Goal: Download file/media

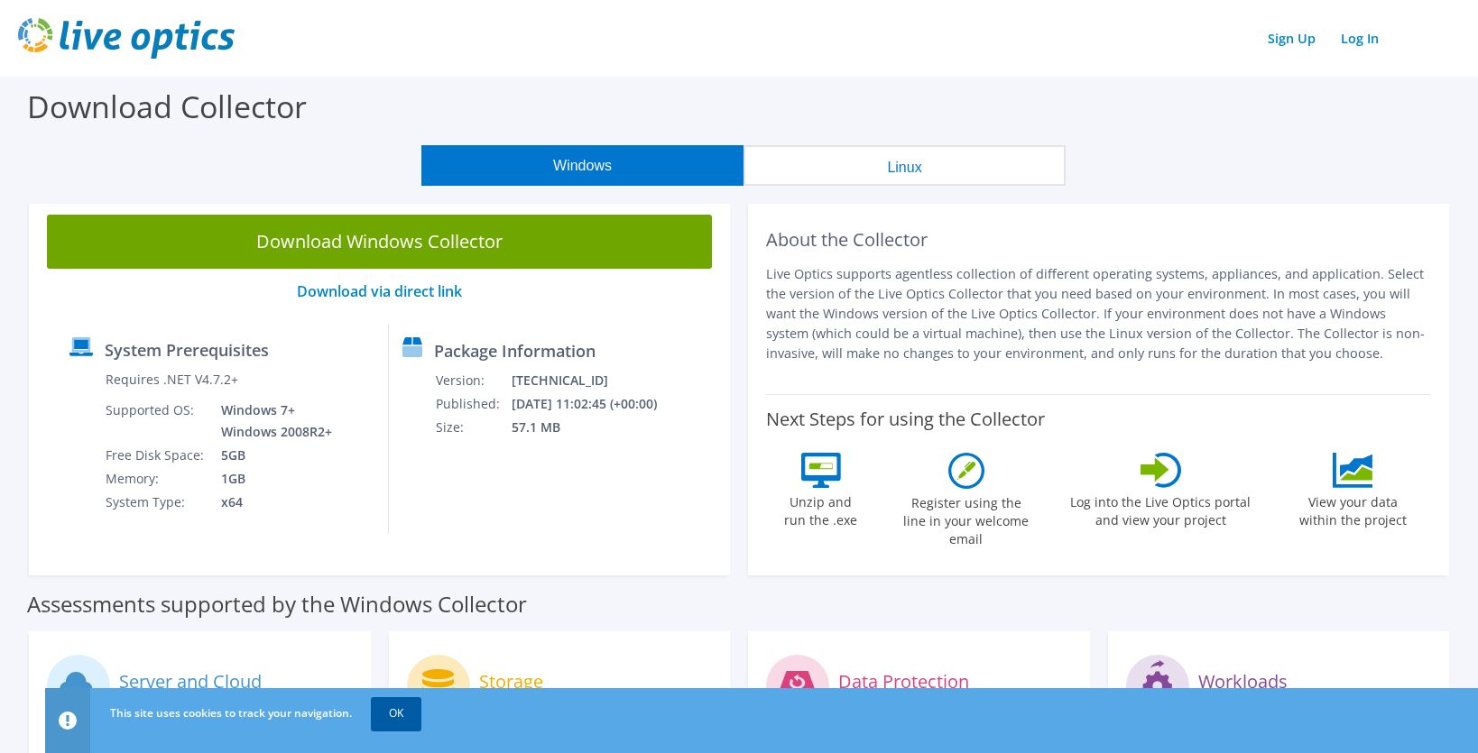
click at [394, 711] on link "OK" at bounding box center [396, 713] width 51 height 32
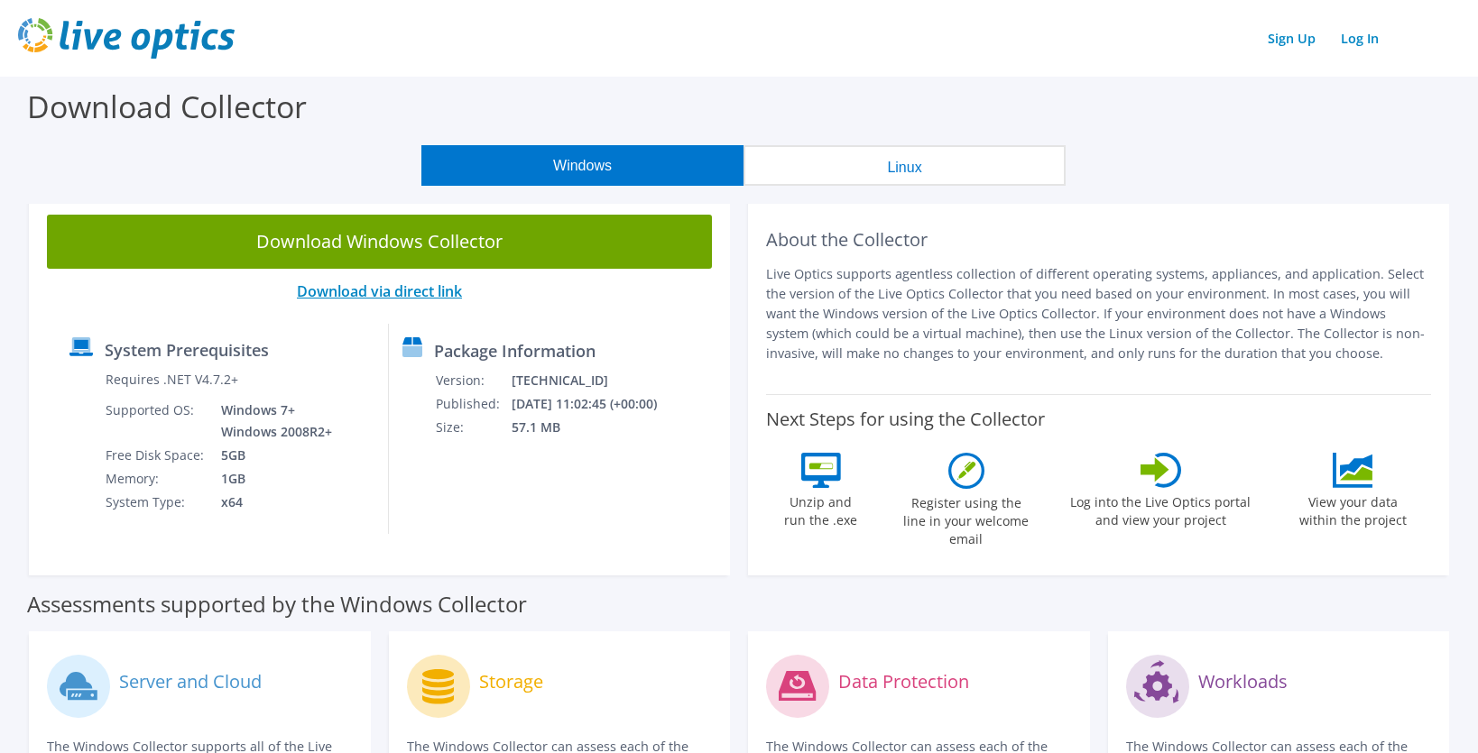
click at [418, 288] on link "Download via direct link" at bounding box center [379, 291] width 165 height 20
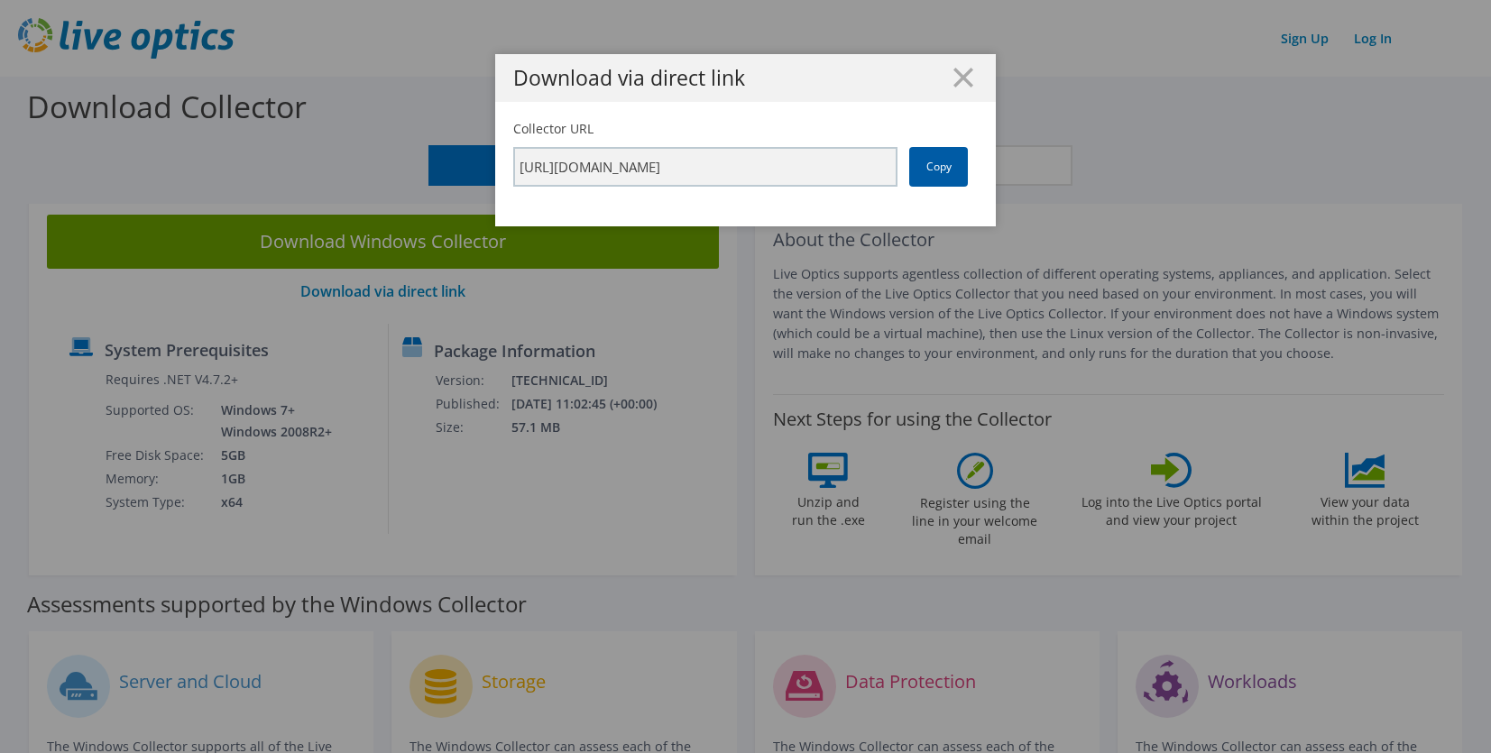
click at [936, 166] on link "Copy" at bounding box center [938, 167] width 59 height 40
click at [447, 226] on div "Download via direct link Collector URL [URL][DOMAIN_NAME] Copy" at bounding box center [745, 376] width 1491 height 645
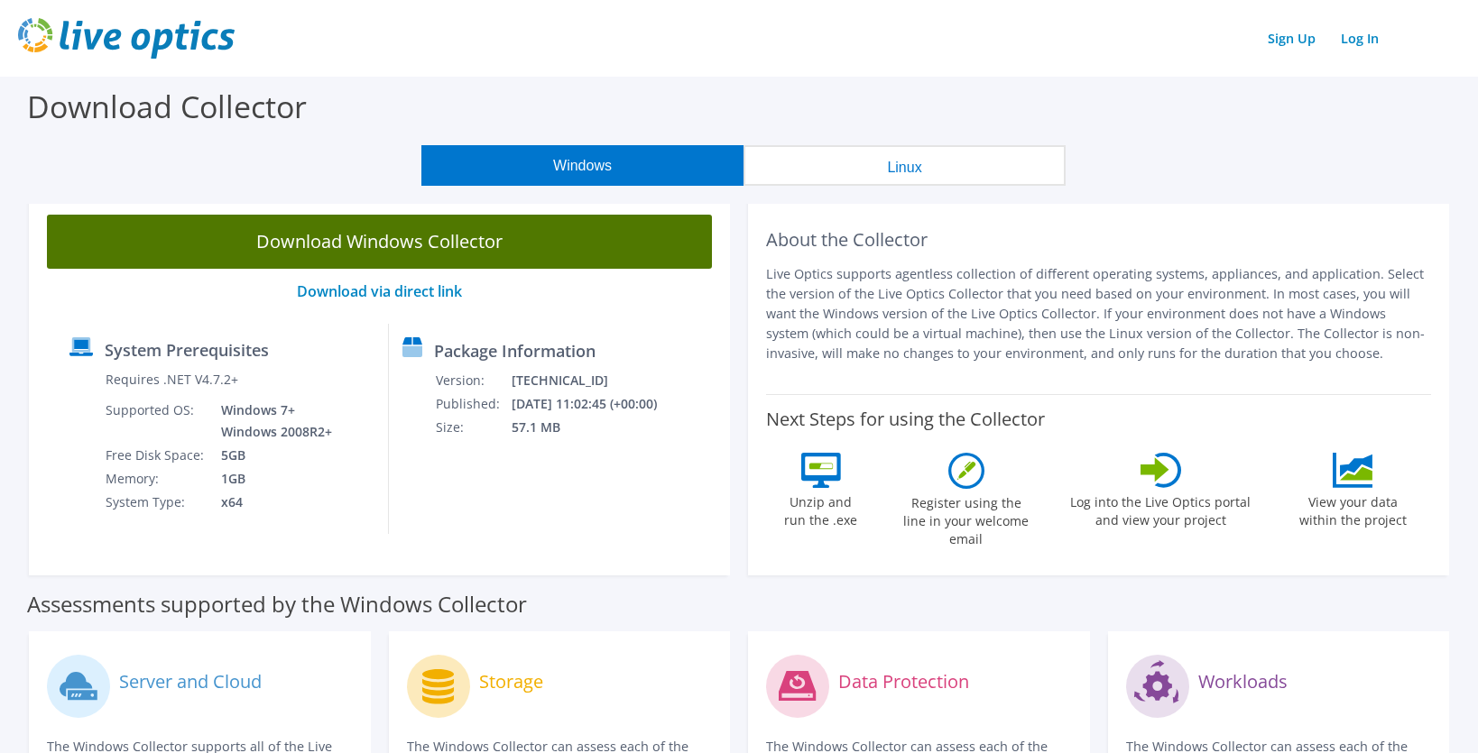
click at [465, 245] on link "Download Windows Collector" at bounding box center [379, 242] width 665 height 54
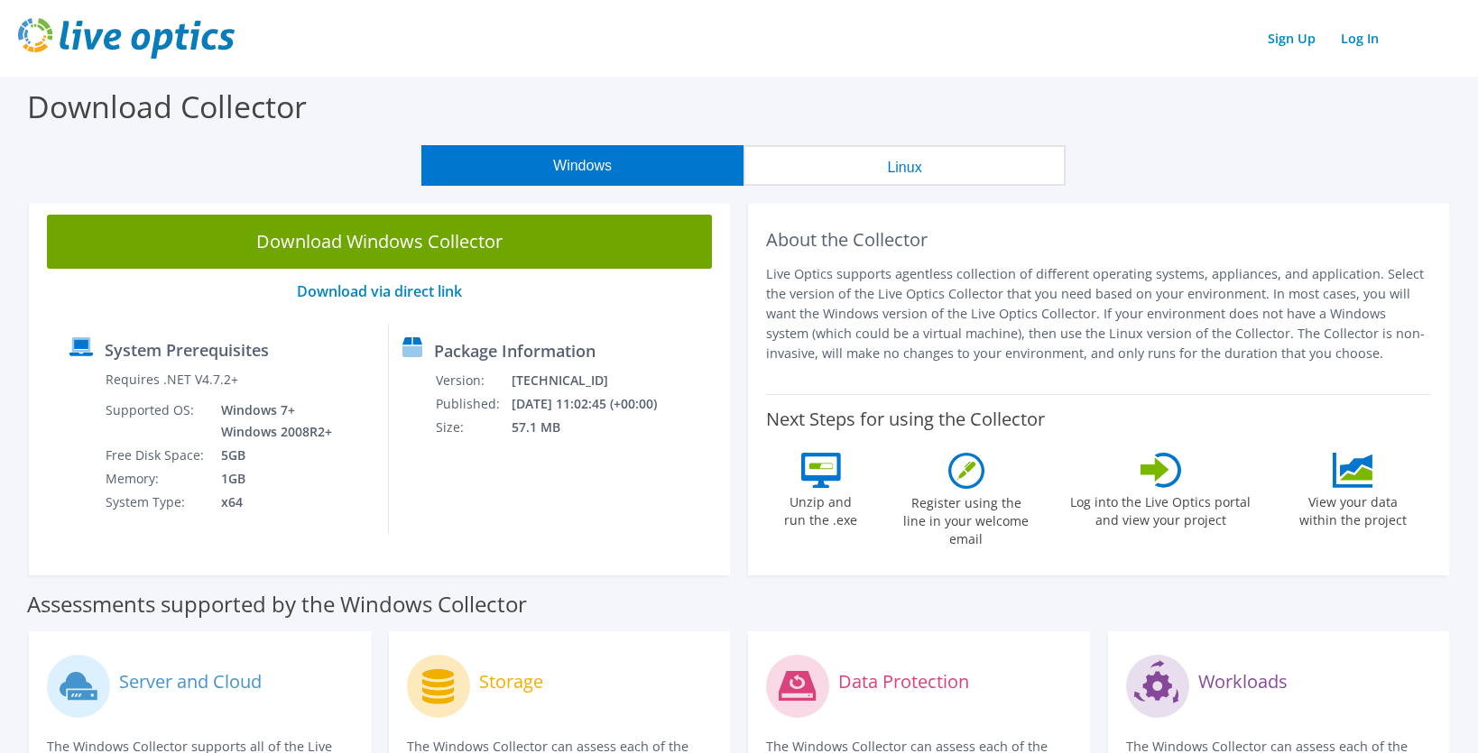
click at [16, 237] on section "Download Windows Collector Download via direct link System Prerequisites Requir…" at bounding box center [739, 391] width 1460 height 388
click at [663, 61] on header "Sign Up Log In" at bounding box center [739, 38] width 1478 height 77
click at [880, 152] on button "Linux" at bounding box center [904, 165] width 322 height 41
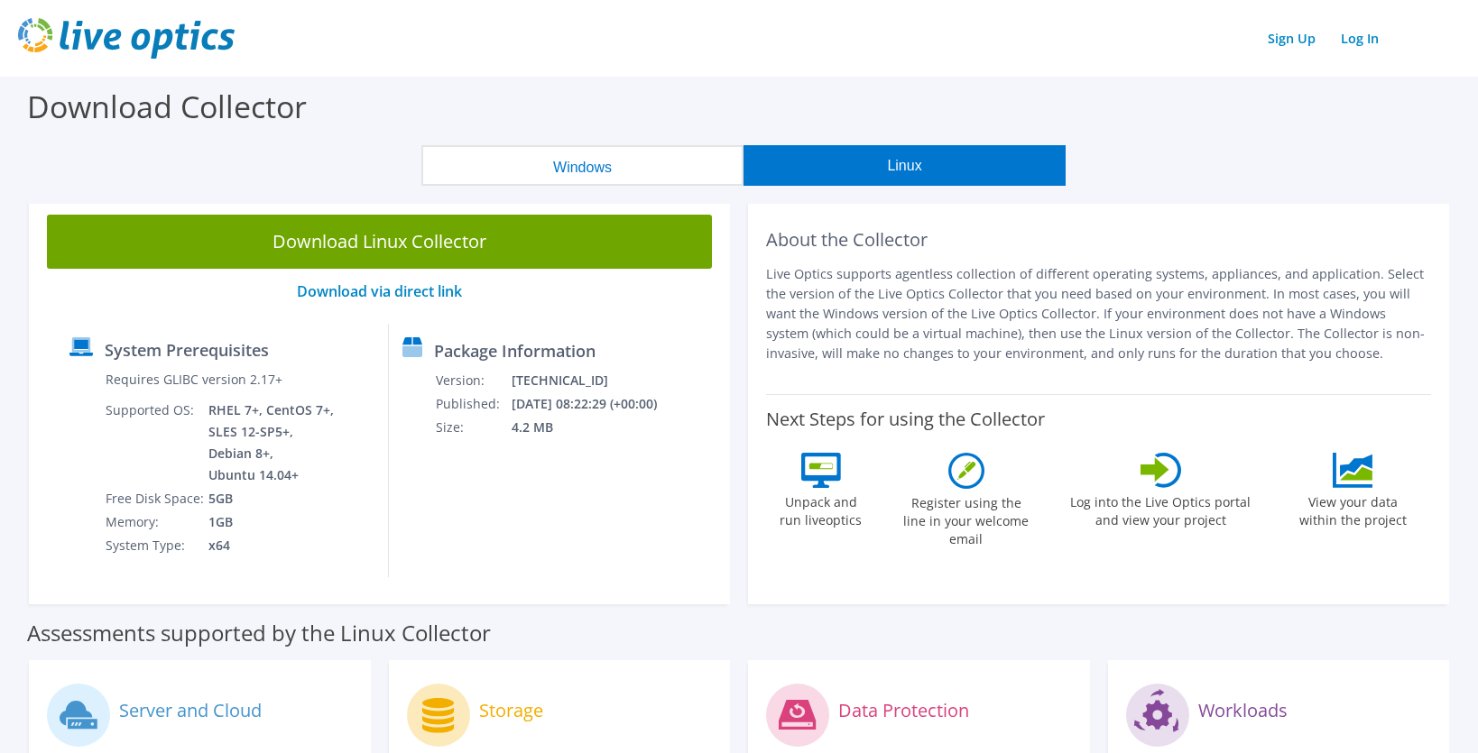
click at [589, 158] on button "Windows" at bounding box center [582, 165] width 322 height 41
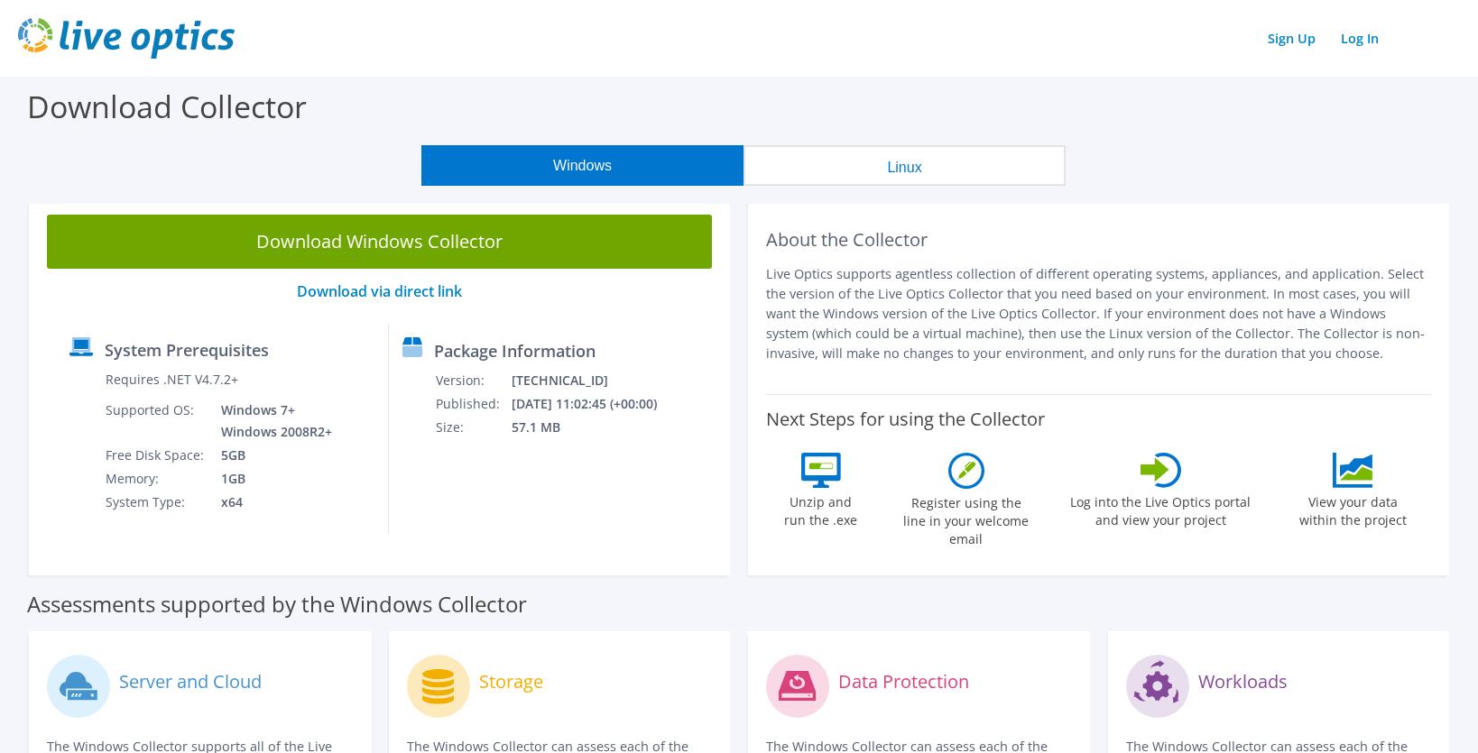
click at [39, 151] on div "Windows Linux" at bounding box center [743, 165] width 1451 height 41
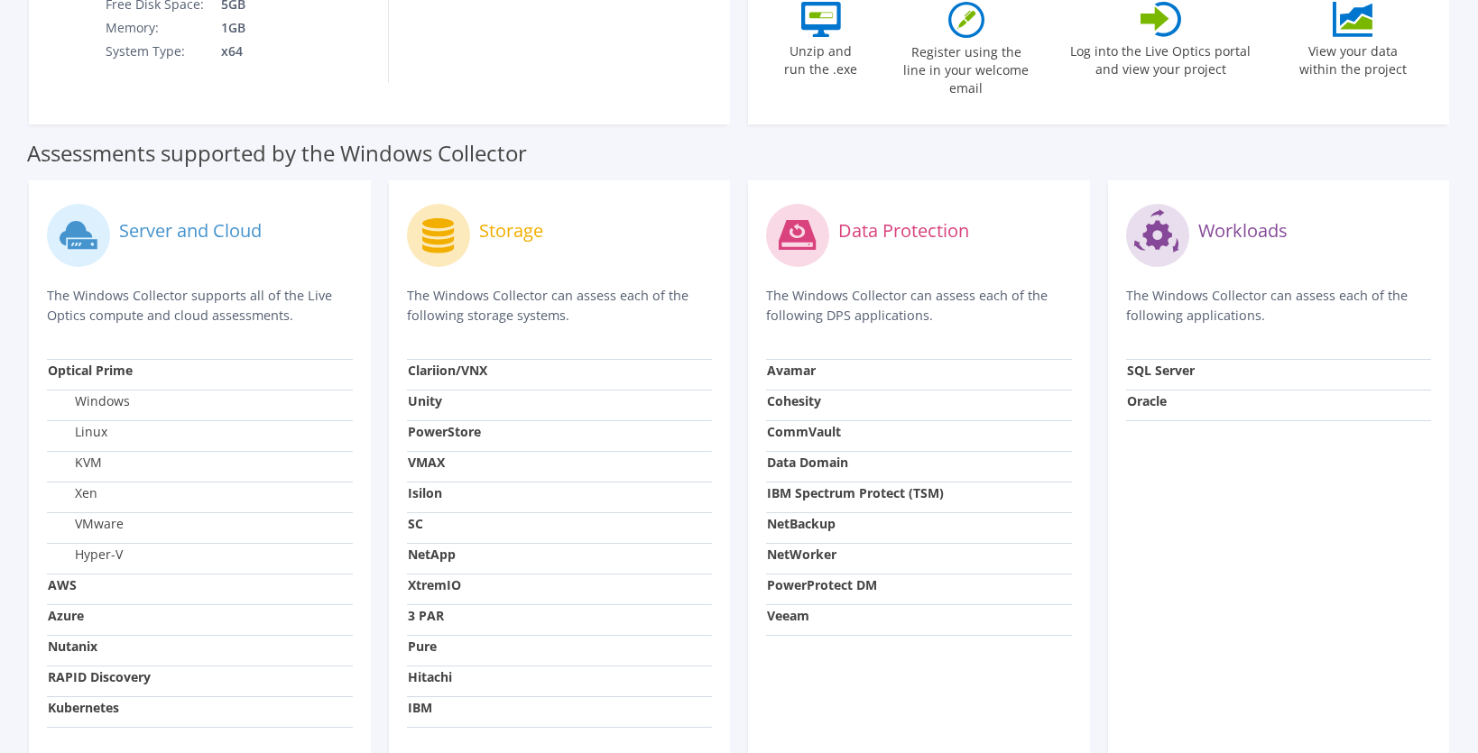
scroll to position [541, 0]
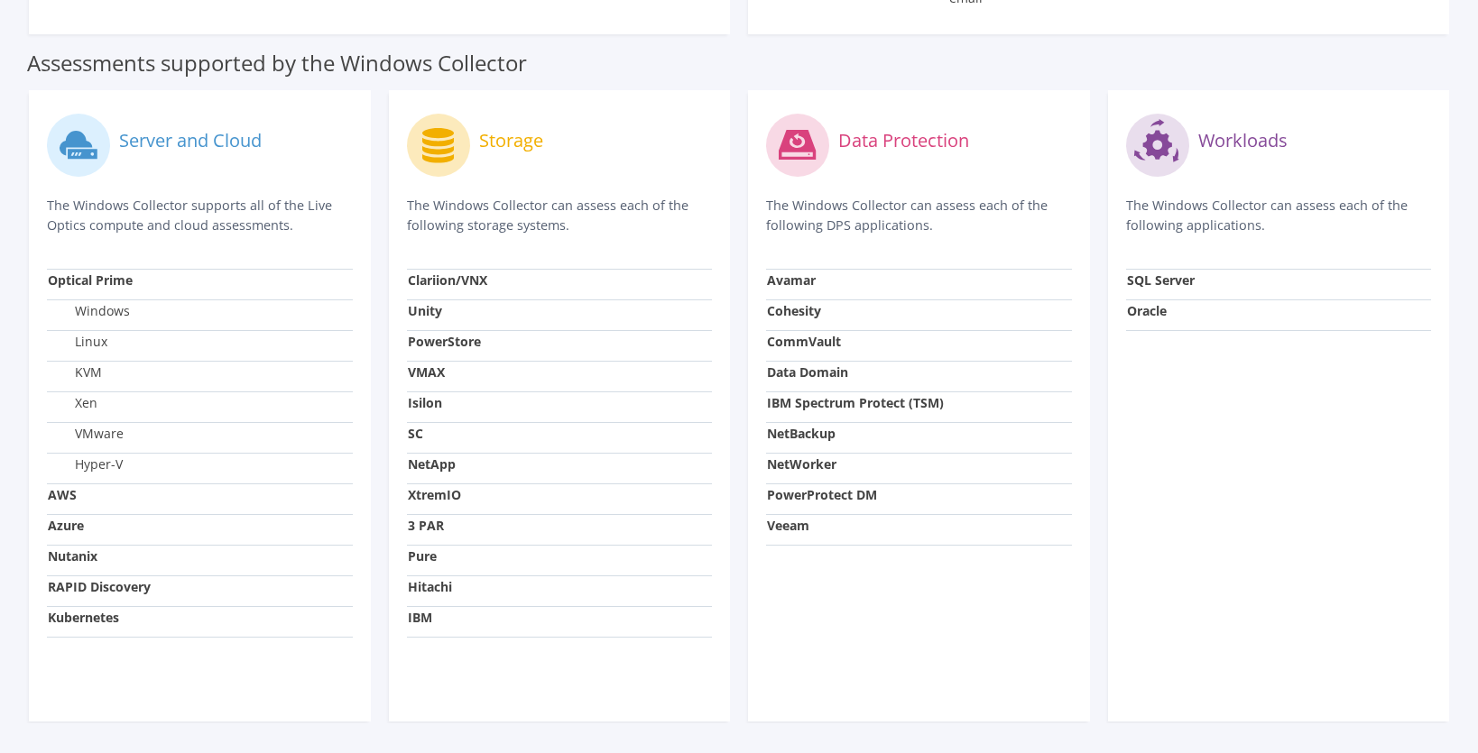
click at [65, 486] on strong "AWS" at bounding box center [62, 494] width 29 height 17
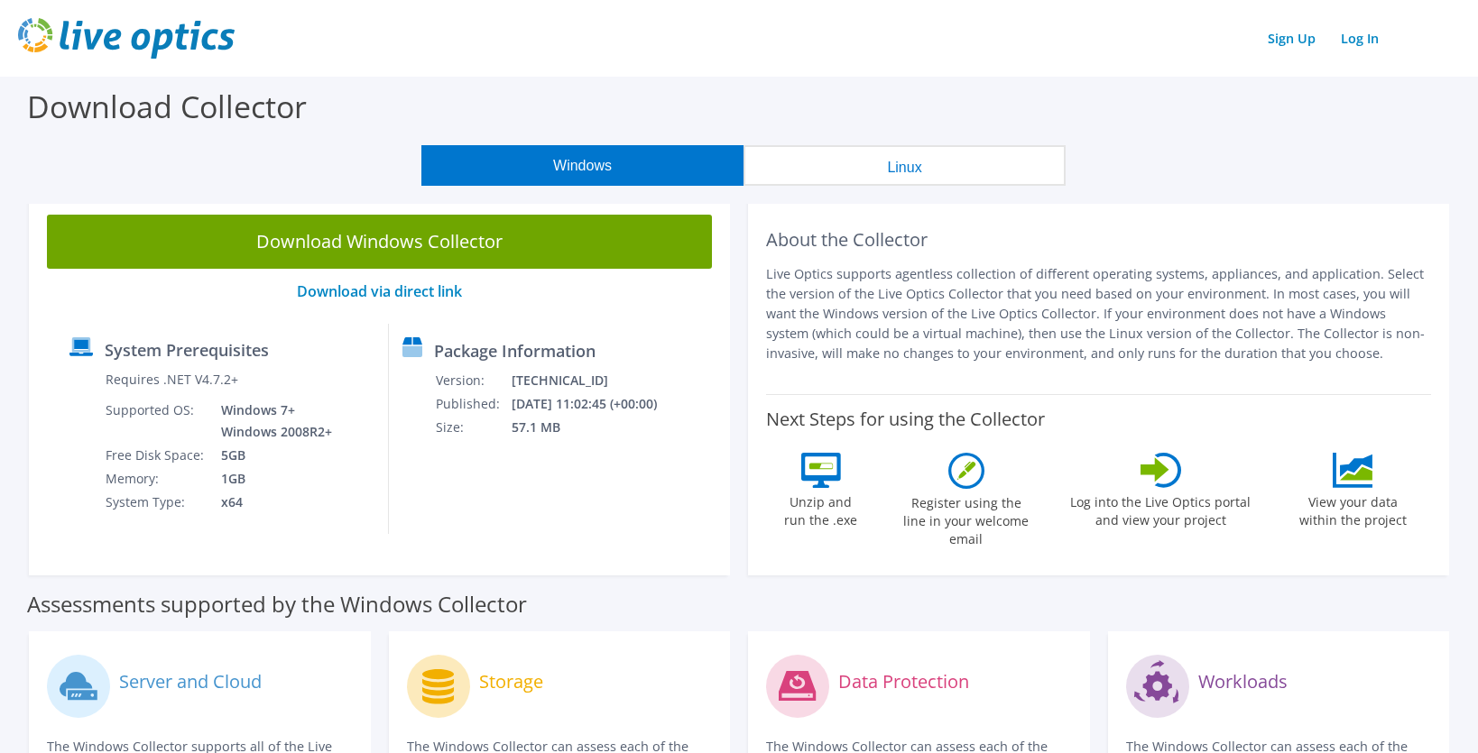
click at [888, 164] on button "Linux" at bounding box center [904, 165] width 322 height 41
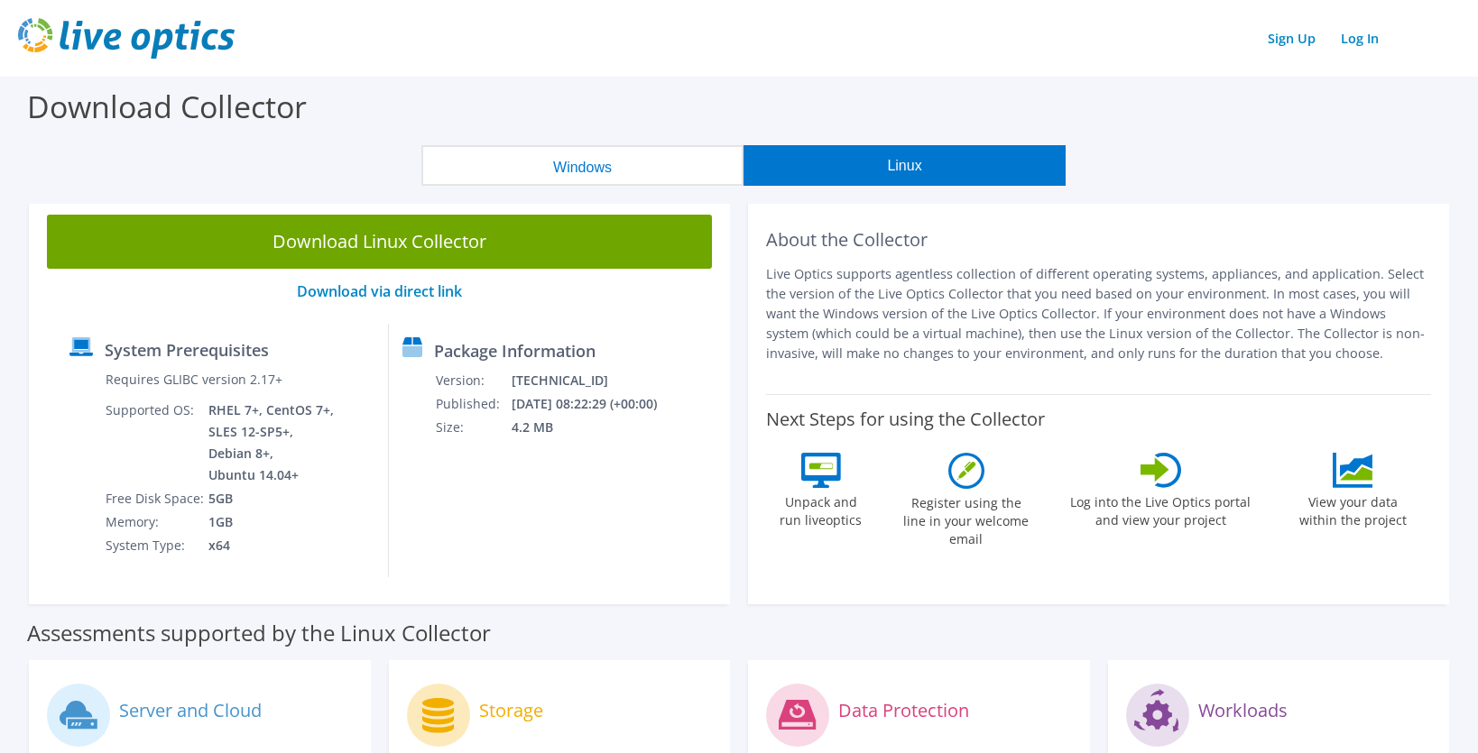
click at [578, 162] on button "Windows" at bounding box center [582, 165] width 322 height 41
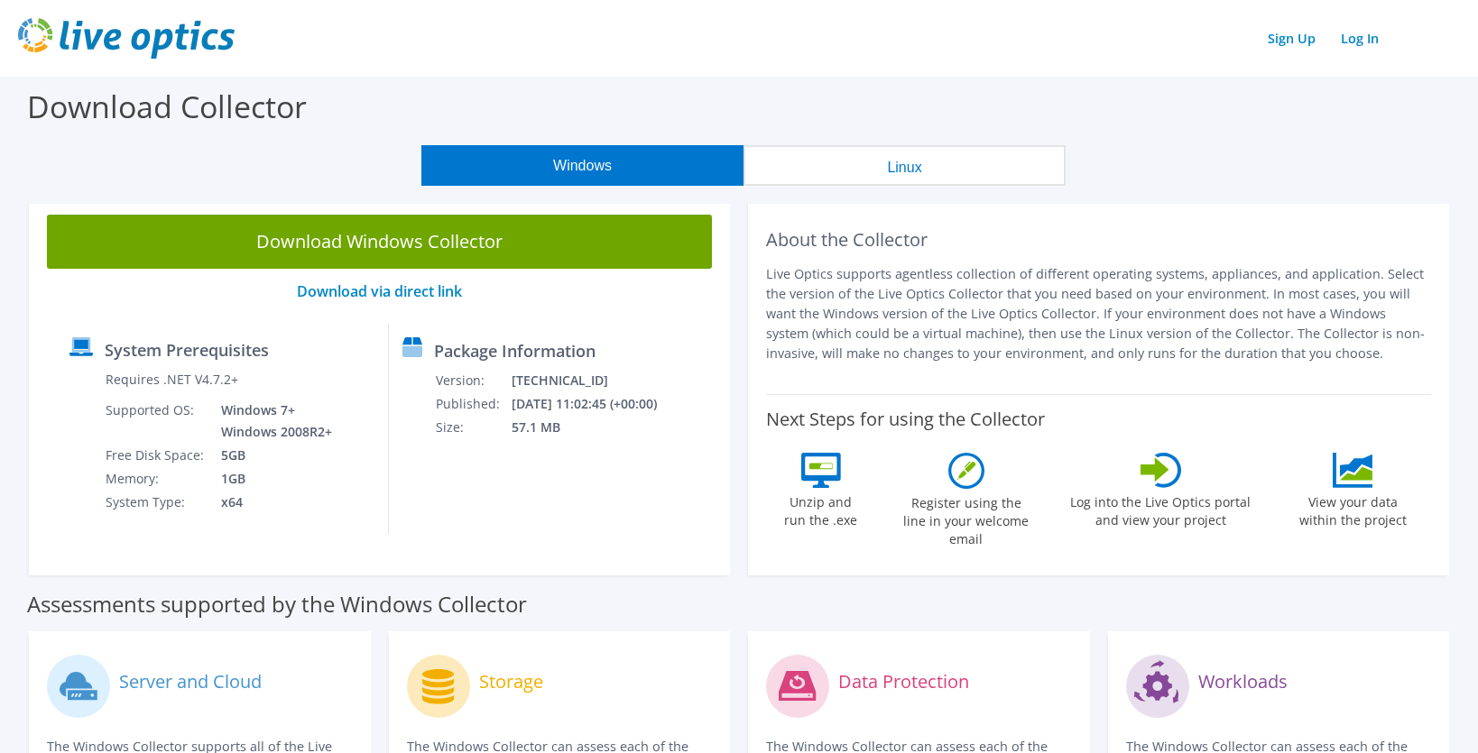
click at [682, 47] on div "Sign Up Log In" at bounding box center [738, 38] width 1441 height 41
